Goal: Task Accomplishment & Management: Manage account settings

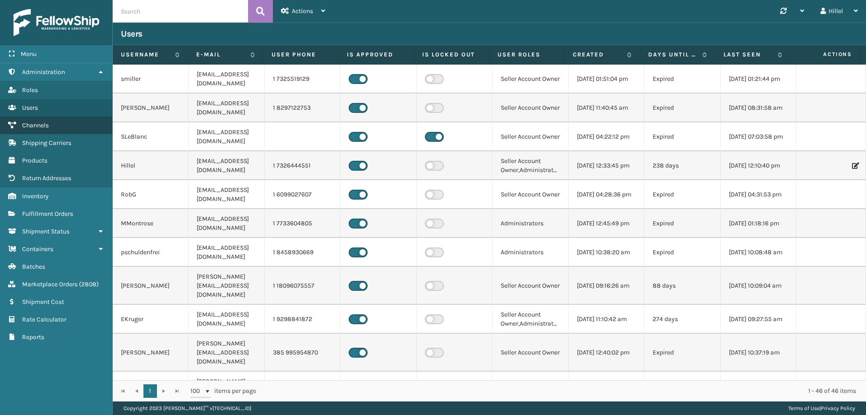
click at [52, 123] on link "Channels" at bounding box center [56, 125] width 112 height 18
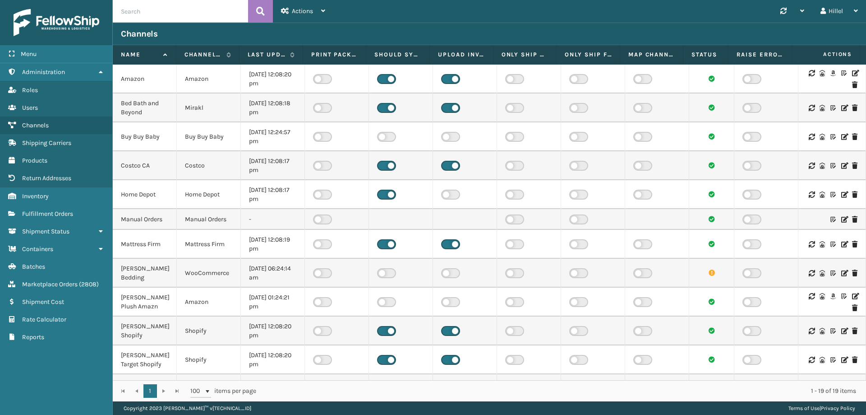
click at [853, 72] on td at bounding box center [832, 79] width 68 height 29
click at [852, 72] on icon at bounding box center [854, 73] width 5 height 6
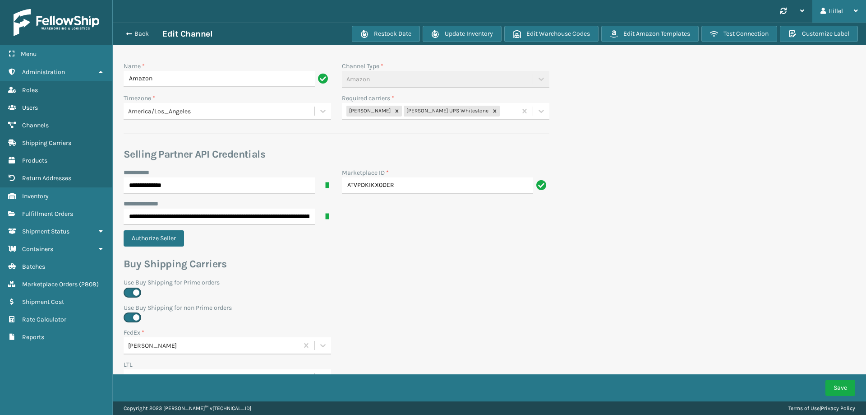
click at [821, 11] on icon at bounding box center [823, 11] width 5 height 6
click at [813, 25] on li "Log Out" at bounding box center [805, 35] width 121 height 24
